Goal: Task Accomplishment & Management: Manage account settings

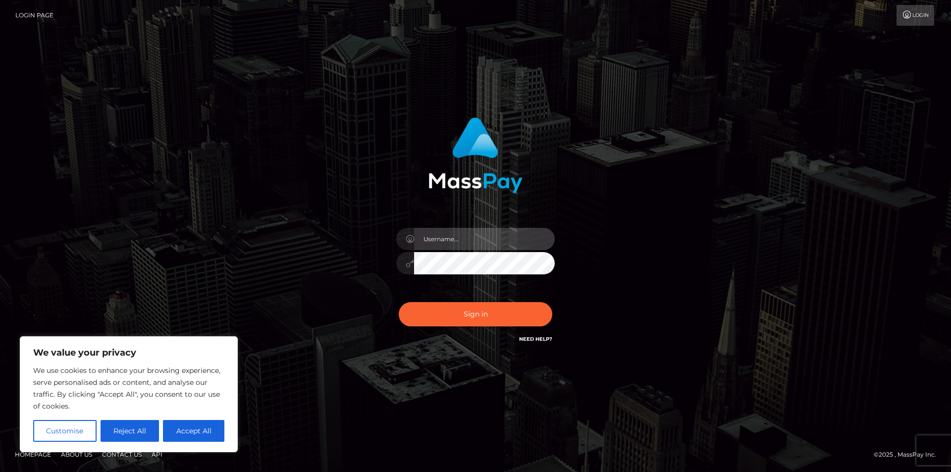
click at [467, 238] on input "text" at bounding box center [484, 239] width 141 height 22
type input "skullkittyart@gmail.com"
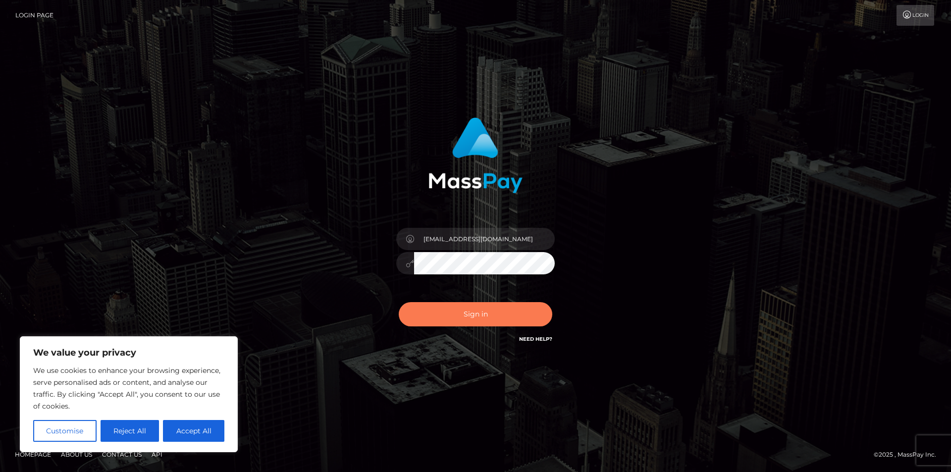
click at [498, 312] on button "Sign in" at bounding box center [476, 314] width 154 height 24
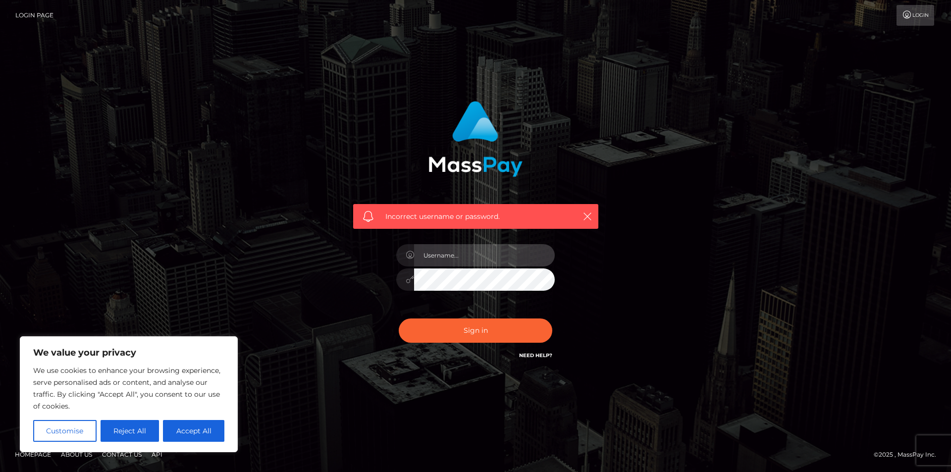
click at [440, 251] on input "text" at bounding box center [484, 255] width 141 height 22
type input "[EMAIL_ADDRESS][DOMAIN_NAME]"
click at [542, 360] on div "Need Help?" at bounding box center [535, 357] width 33 height 12
click at [182, 429] on button "Accept All" at bounding box center [193, 431] width 61 height 22
checkbox input "true"
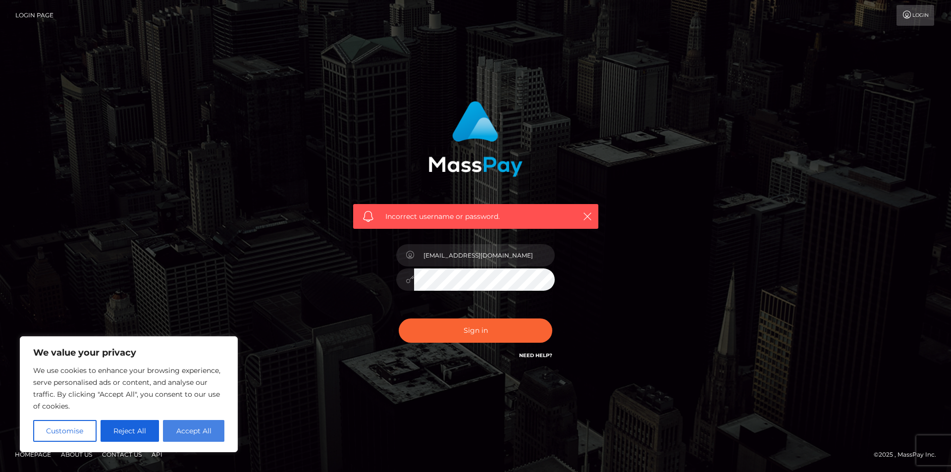
checkbox input "true"
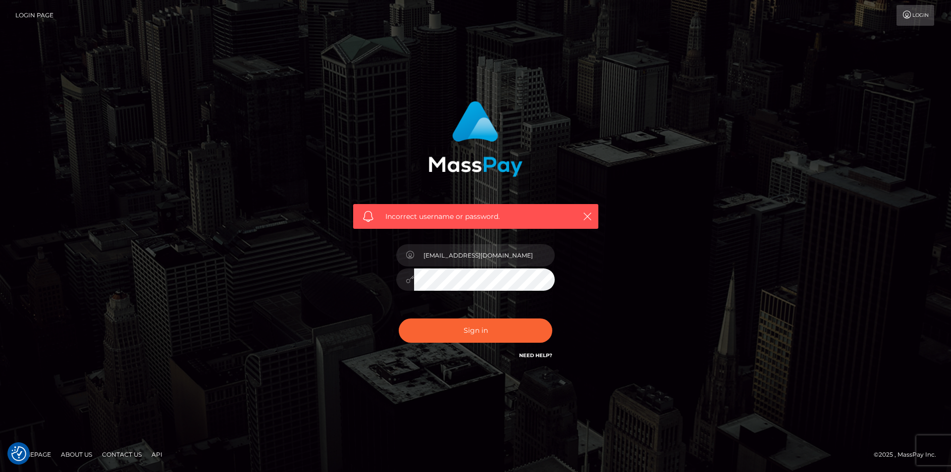
click at [532, 356] on link "Need Help?" at bounding box center [535, 355] width 33 height 6
click at [500, 217] on span "Incorrect username or password." at bounding box center [475, 216] width 181 height 10
click at [586, 213] on icon "button" at bounding box center [587, 216] width 10 height 10
click at [589, 215] on icon "button" at bounding box center [587, 216] width 10 height 10
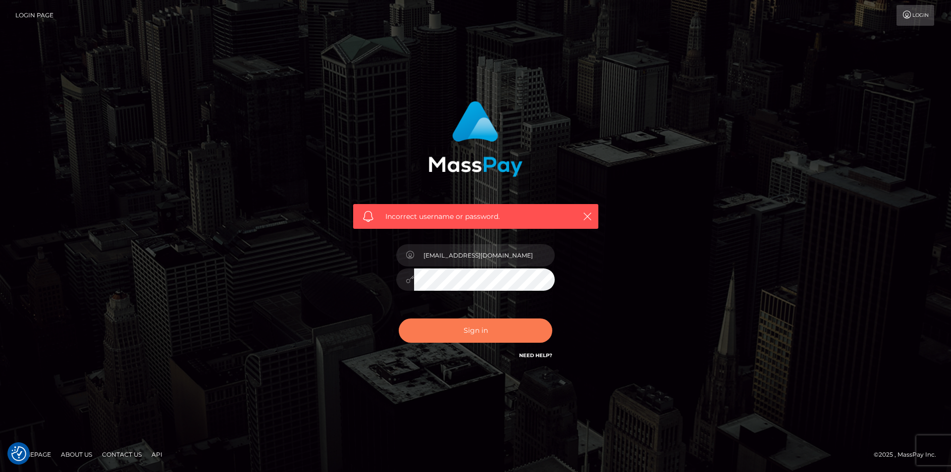
click at [481, 330] on button "Sign in" at bounding box center [476, 330] width 154 height 24
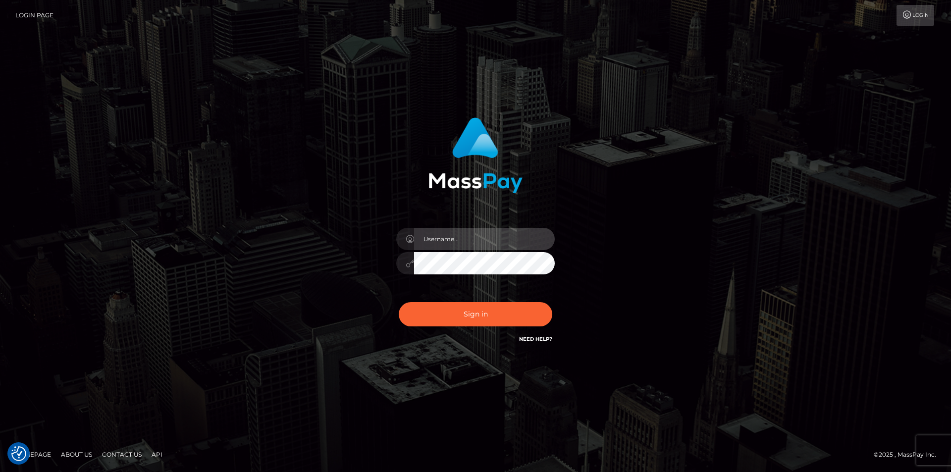
click at [456, 240] on input "text" at bounding box center [484, 239] width 141 height 22
type input "skullkittyart@gmail.com"
click at [528, 337] on link "Need Help?" at bounding box center [535, 339] width 33 height 6
click at [535, 340] on link "Need Help?" at bounding box center [535, 339] width 33 height 6
click at [48, 16] on link "Login Page" at bounding box center [34, 15] width 38 height 21
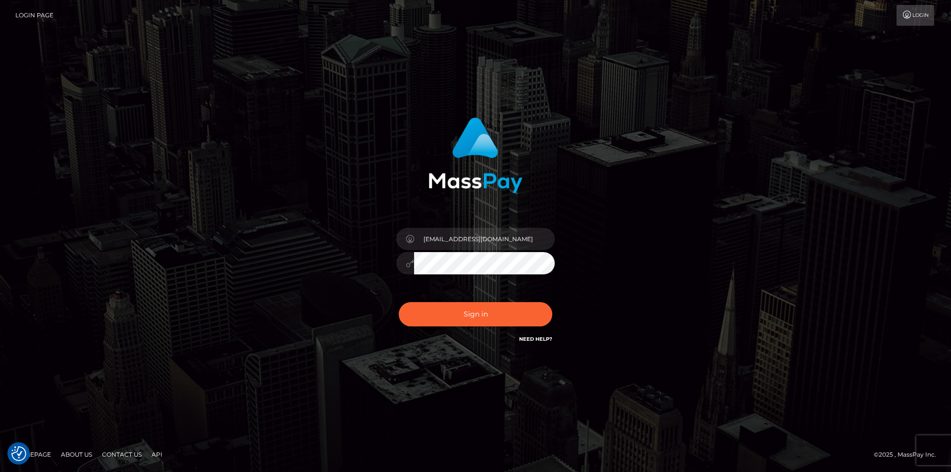
click at [925, 12] on link "Login" at bounding box center [915, 15] width 38 height 21
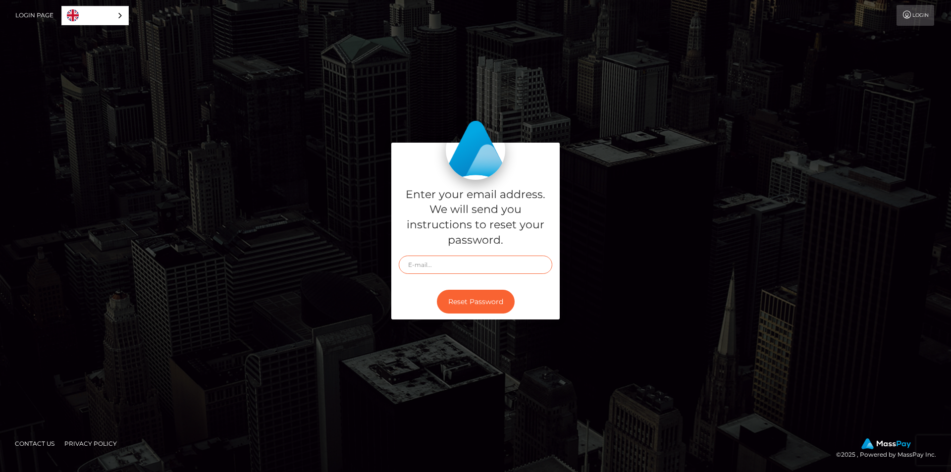
click at [460, 263] on input "text" at bounding box center [476, 265] width 154 height 18
type input "skullkittyart@gmail.com"
click at [99, 15] on link "English" at bounding box center [95, 15] width 66 height 18
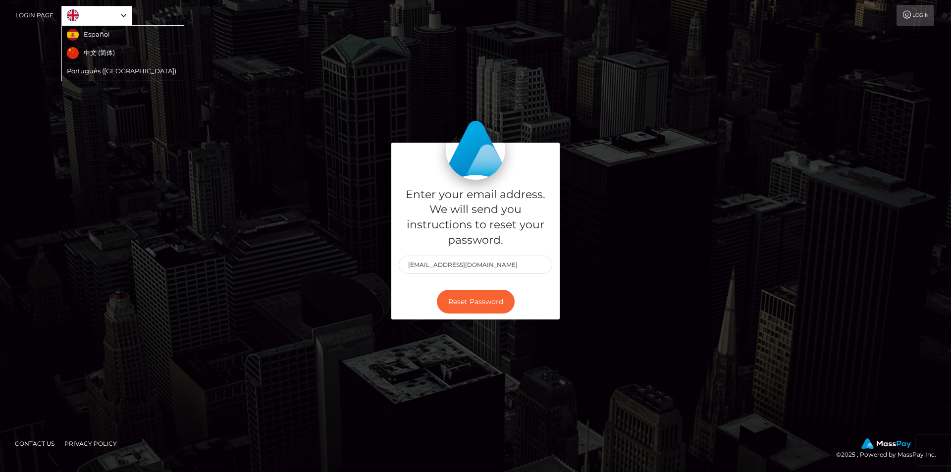
click at [277, 83] on div "Enter your email address. We will send you instructions to reset your password.…" at bounding box center [475, 236] width 951 height 336
click at [481, 302] on button "Reset Password" at bounding box center [476, 302] width 78 height 24
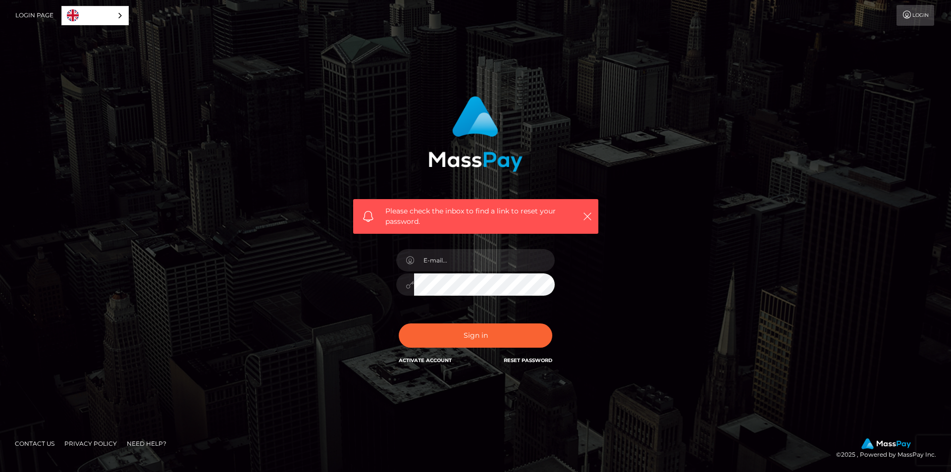
click at [541, 360] on link "Reset Password" at bounding box center [528, 360] width 49 height 6
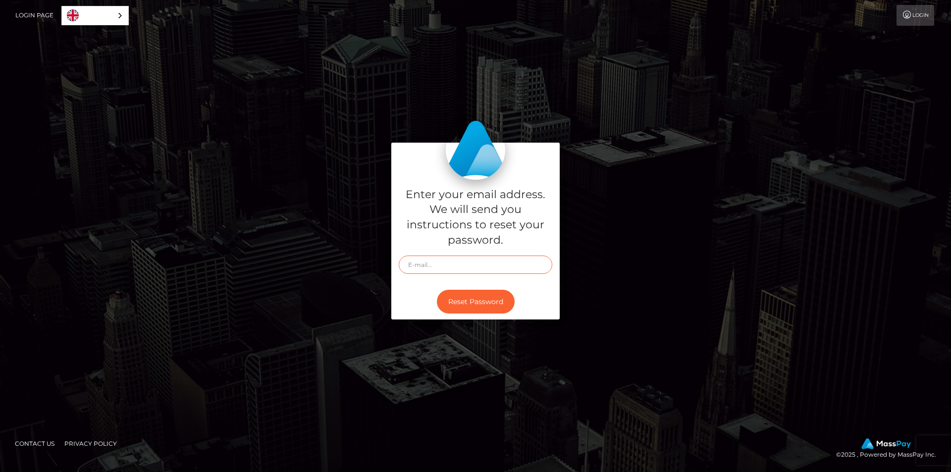
click at [471, 261] on input "text" at bounding box center [476, 265] width 154 height 18
type input "skullkittyart@gmail.com"
click at [460, 302] on button "Reset Password" at bounding box center [476, 302] width 78 height 24
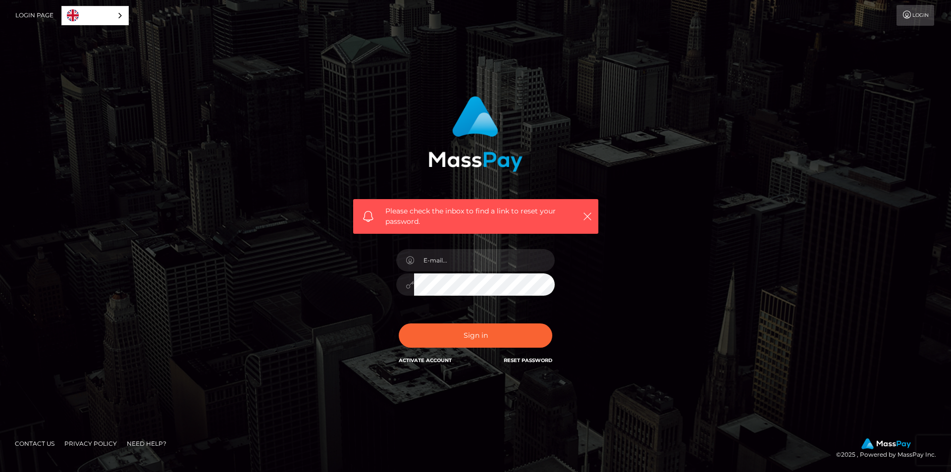
click at [398, 218] on span "Please check the inbox to find a link to reset your password." at bounding box center [475, 216] width 181 height 21
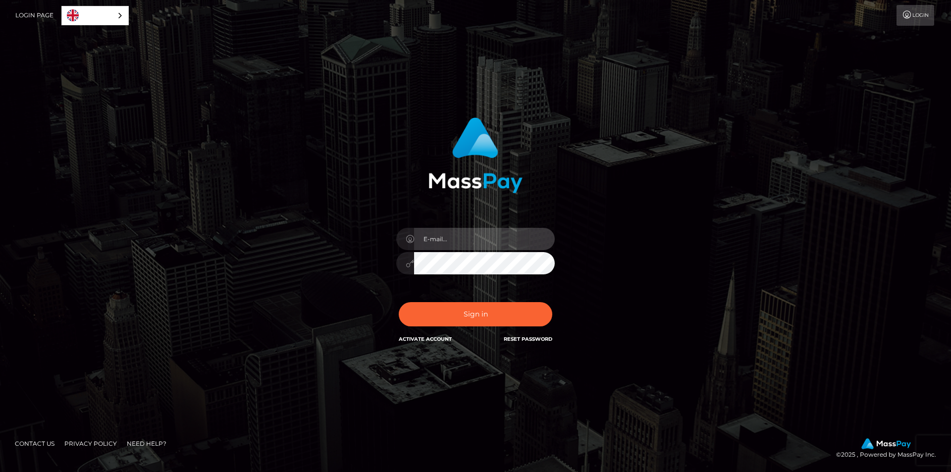
click at [447, 247] on input "email" at bounding box center [484, 239] width 141 height 22
type input "[EMAIL_ADDRESS][DOMAIN_NAME]"
click at [399, 302] on button "Sign in" at bounding box center [476, 314] width 154 height 24
